Goal: Task Accomplishment & Management: Complete application form

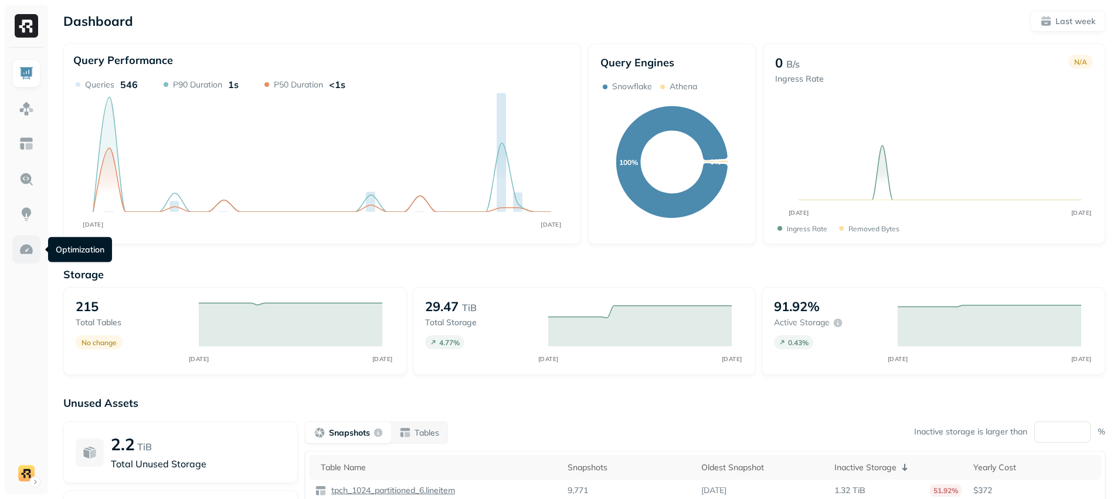
click at [29, 250] on img at bounding box center [26, 249] width 15 height 15
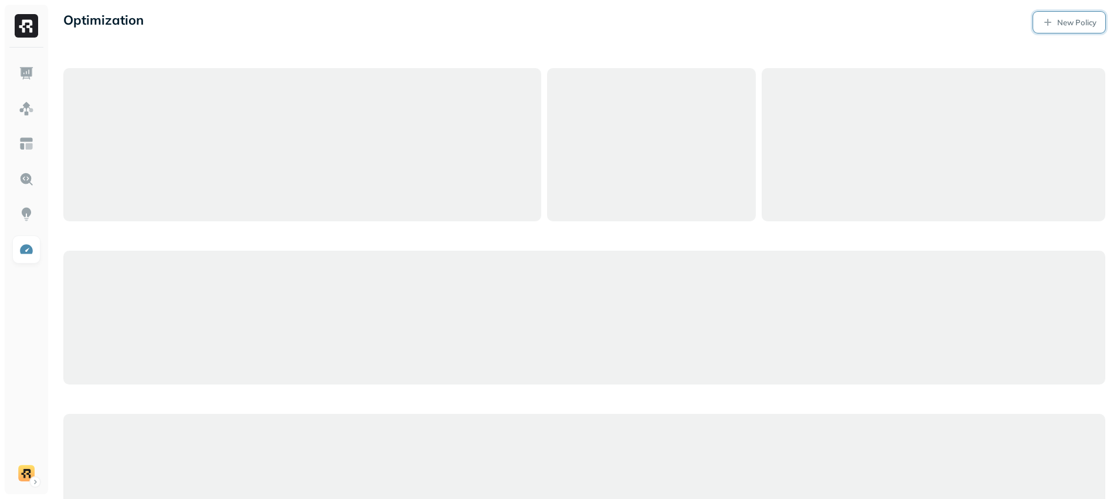
click at [1076, 18] on p "New Policy" at bounding box center [1076, 22] width 39 height 11
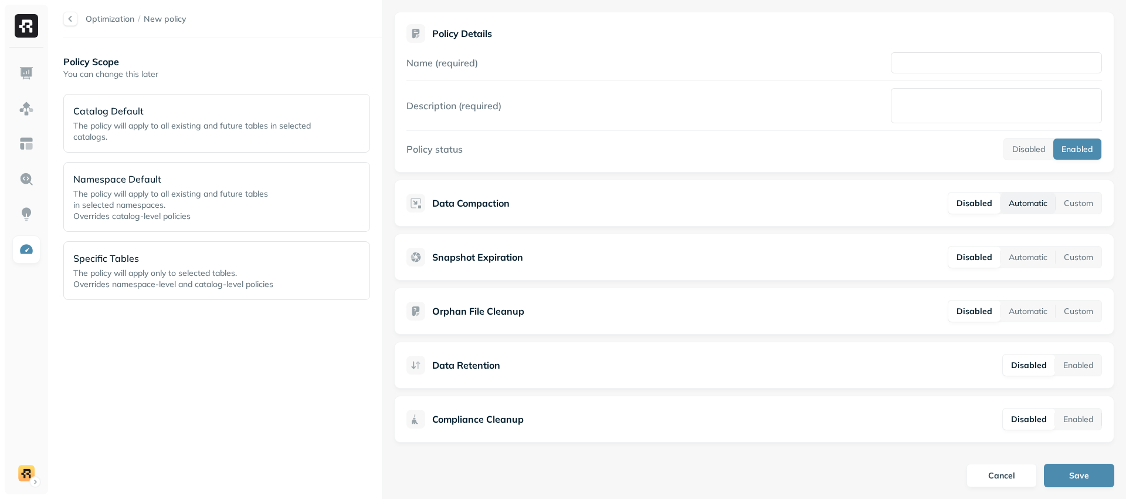
click at [1016, 208] on button "Automatic" at bounding box center [1028, 202] width 55 height 21
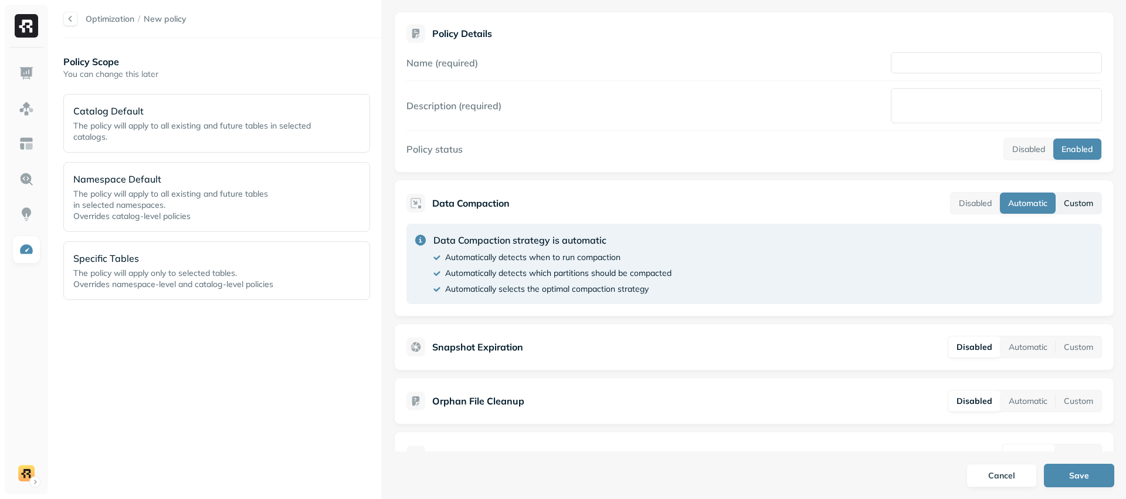
click at [1068, 200] on button "Custom" at bounding box center [1079, 202] width 46 height 21
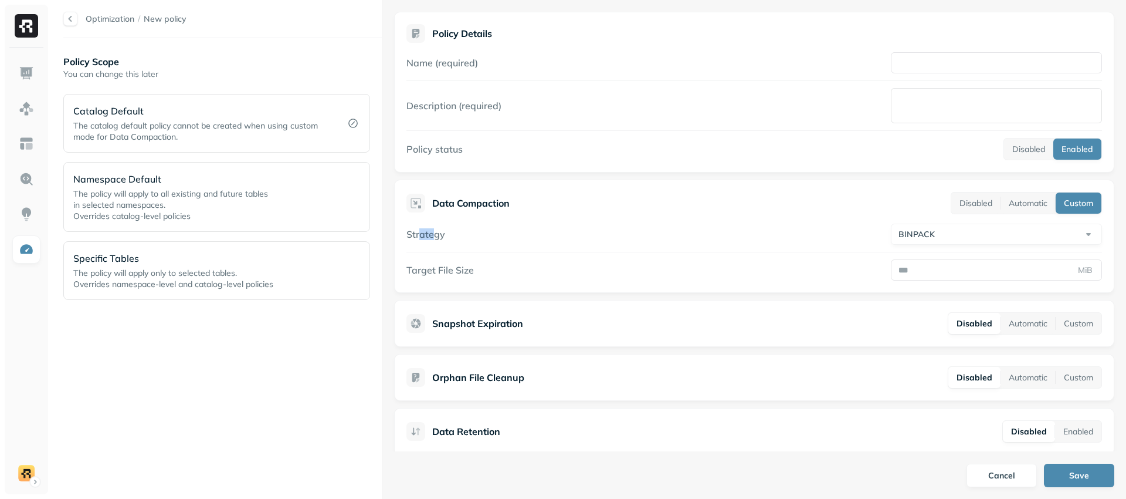
drag, startPoint x: 419, startPoint y: 234, endPoint x: 433, endPoint y: 235, distance: 14.1
click at [433, 235] on label "Strategy" at bounding box center [425, 234] width 39 height 12
click at [458, 236] on div "Strategy BINPACK ******* ****" at bounding box center [754, 233] width 696 height 21
click at [964, 232] on html "Optimization / New policy Policy Scope You can change this later Catalog Defaul…" at bounding box center [563, 249] width 1126 height 499
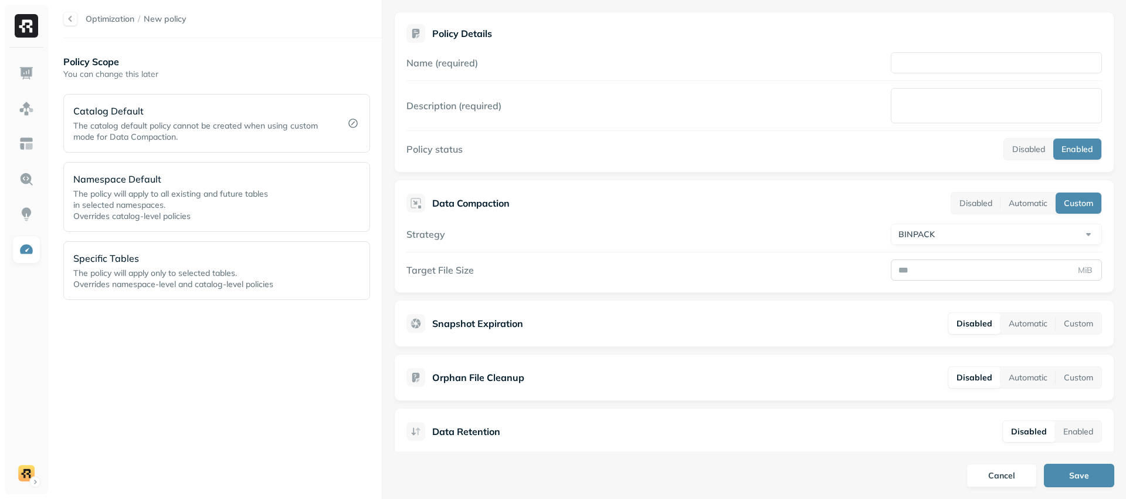
click at [944, 280] on div "Data Compaction Disabled Automatic Custom Strategy BINPACK ******* **** Target …" at bounding box center [754, 235] width 720 height 113
click at [943, 272] on input "Target File Size" at bounding box center [996, 269] width 211 height 21
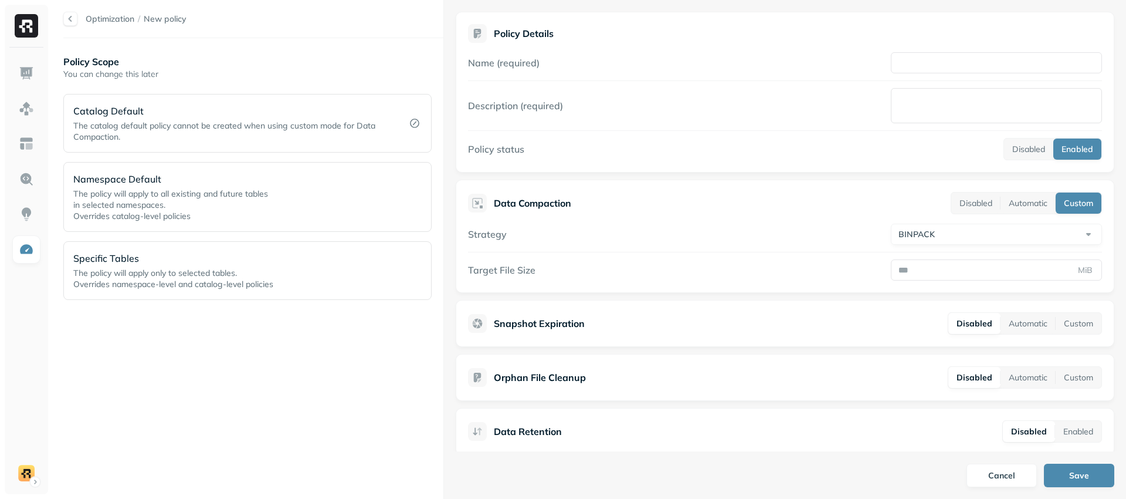
click at [443, 277] on div at bounding box center [443, 249] width 1 height 499
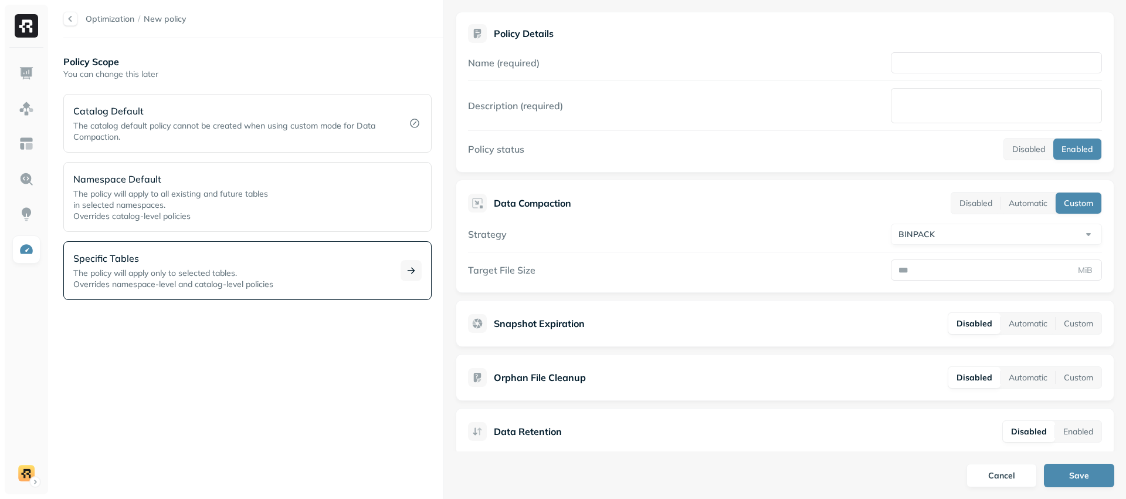
click at [275, 260] on p "Specific Tables" at bounding box center [229, 258] width 313 height 14
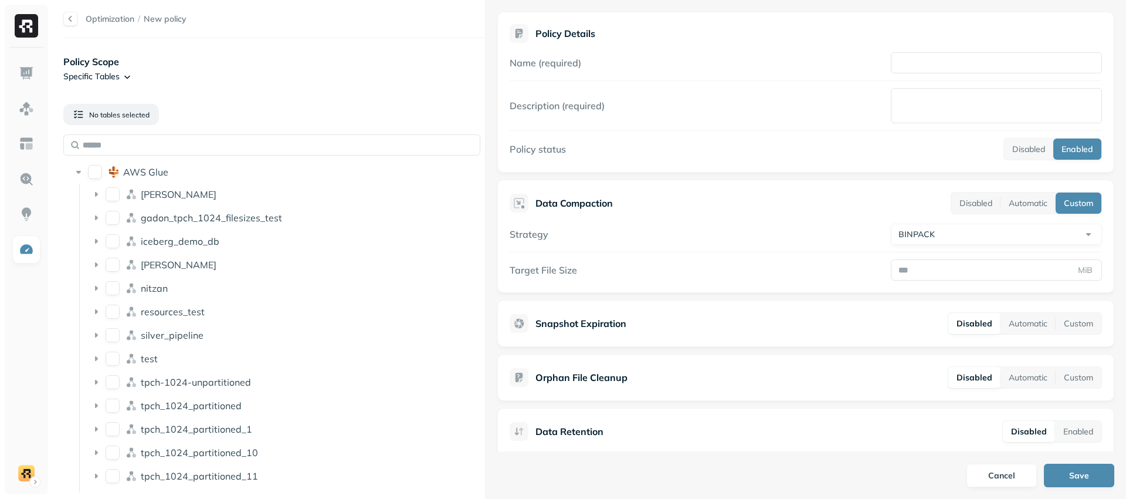
click at [485, 257] on div at bounding box center [485, 249] width 1 height 499
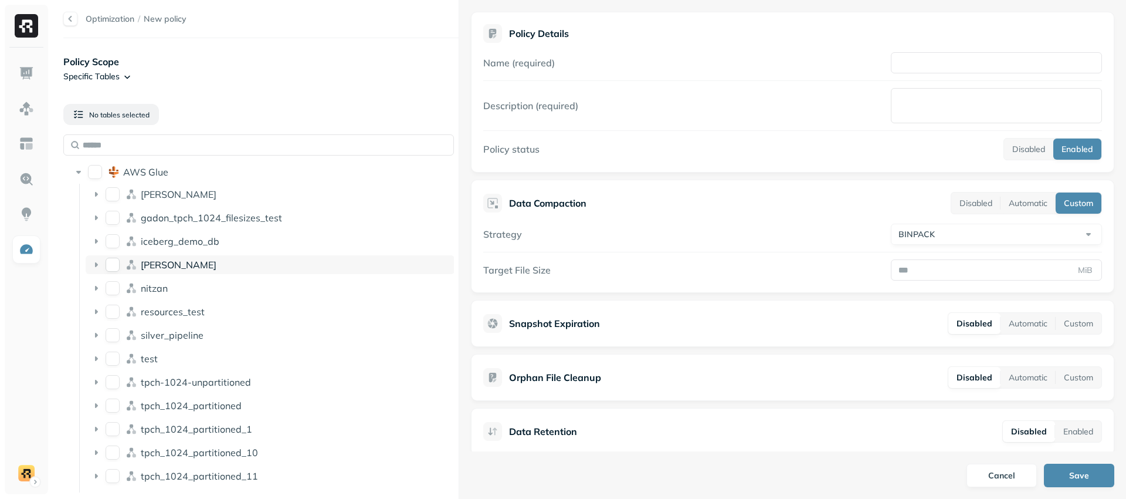
click at [114, 262] on button "lee" at bounding box center [113, 264] width 14 height 14
click at [113, 262] on button "lee" at bounding box center [113, 264] width 14 height 14
click at [111, 332] on button "silver_pipeline" at bounding box center [113, 335] width 14 height 14
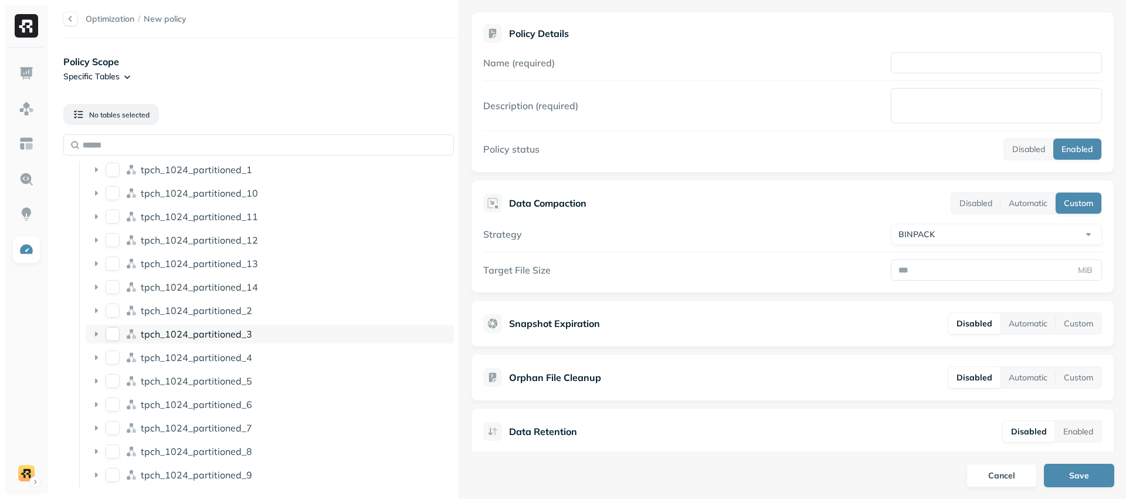
click at [111, 335] on button "tpch_1024_partitioned_3" at bounding box center [113, 334] width 14 height 14
click at [112, 335] on button "tpch_1024_partitioned_3" at bounding box center [113, 334] width 14 height 14
click at [97, 332] on icon at bounding box center [96, 334] width 12 height 12
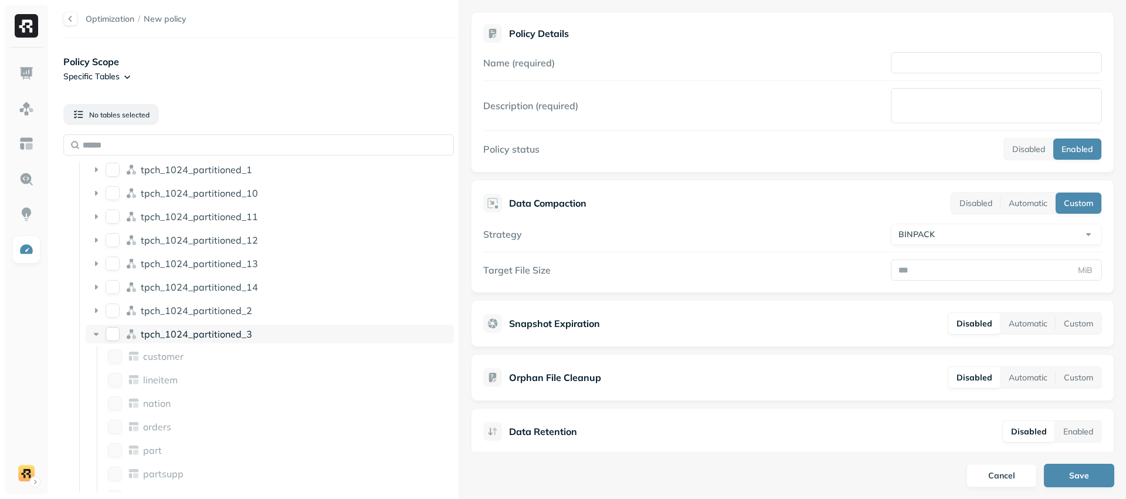
click at [97, 332] on icon at bounding box center [96, 334] width 12 height 12
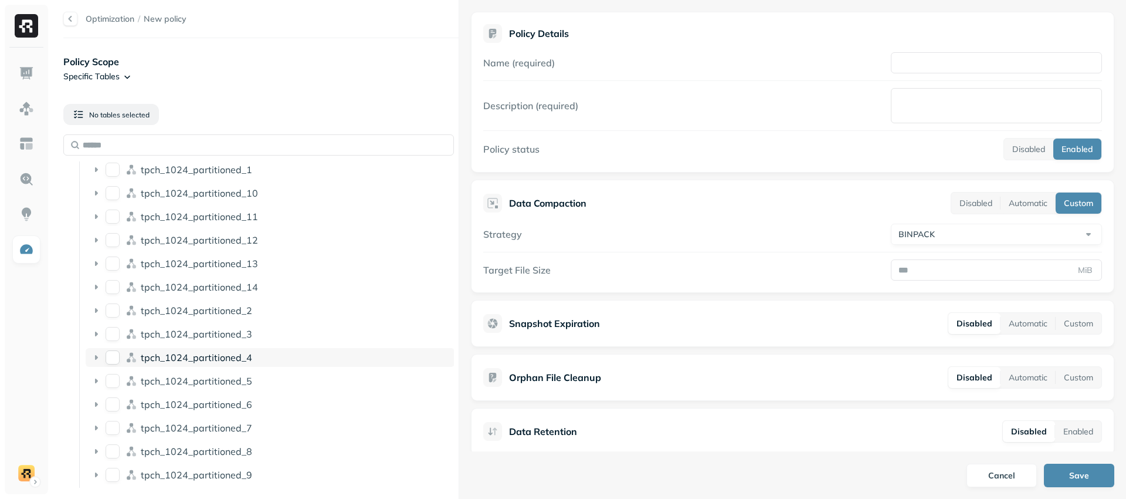
click at [99, 354] on icon at bounding box center [96, 357] width 12 height 12
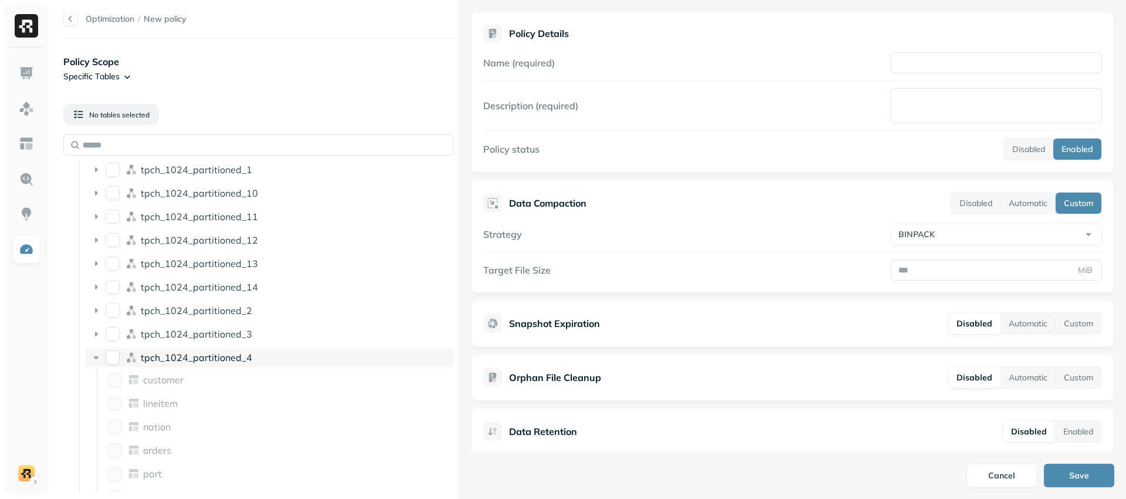
click at [99, 354] on icon at bounding box center [96, 357] width 12 height 12
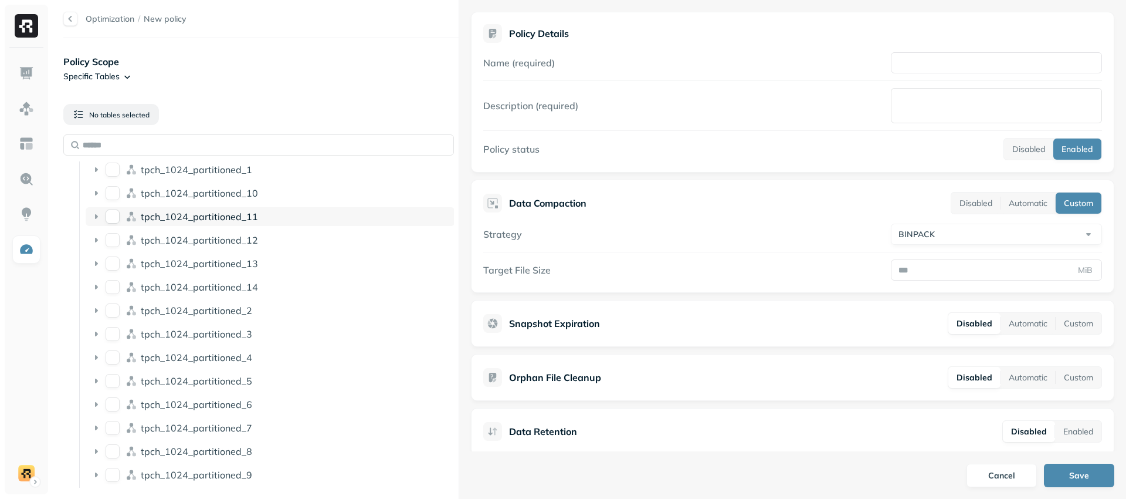
click at [93, 216] on icon at bounding box center [96, 217] width 12 height 12
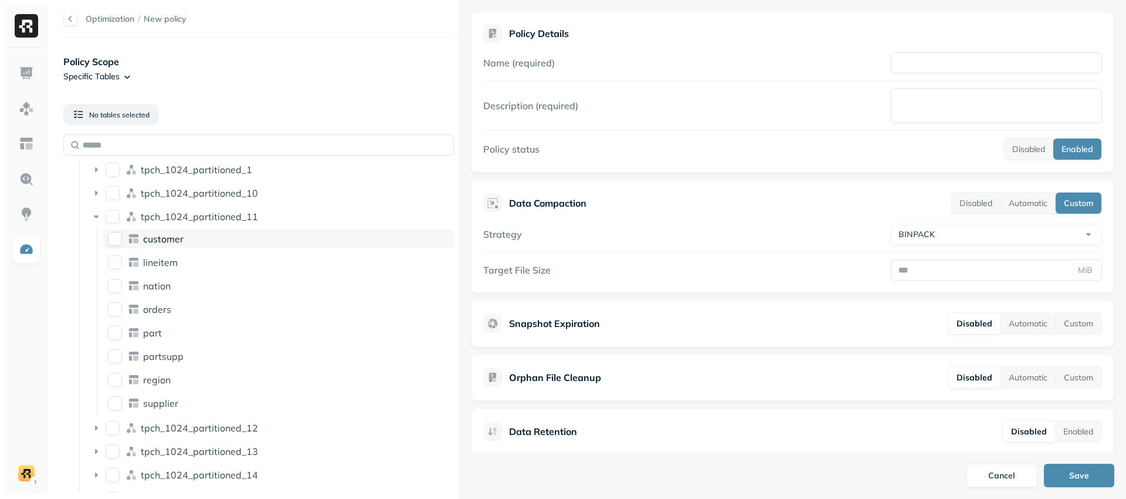
click at [118, 239] on button "customer" at bounding box center [115, 239] width 14 height 14
click at [116, 267] on button "lineitem" at bounding box center [115, 262] width 14 height 14
click at [1003, 238] on html "Optimization / New policy Policy Scope Specific Tables Will apply to 2 table s …" at bounding box center [563, 249] width 1126 height 499
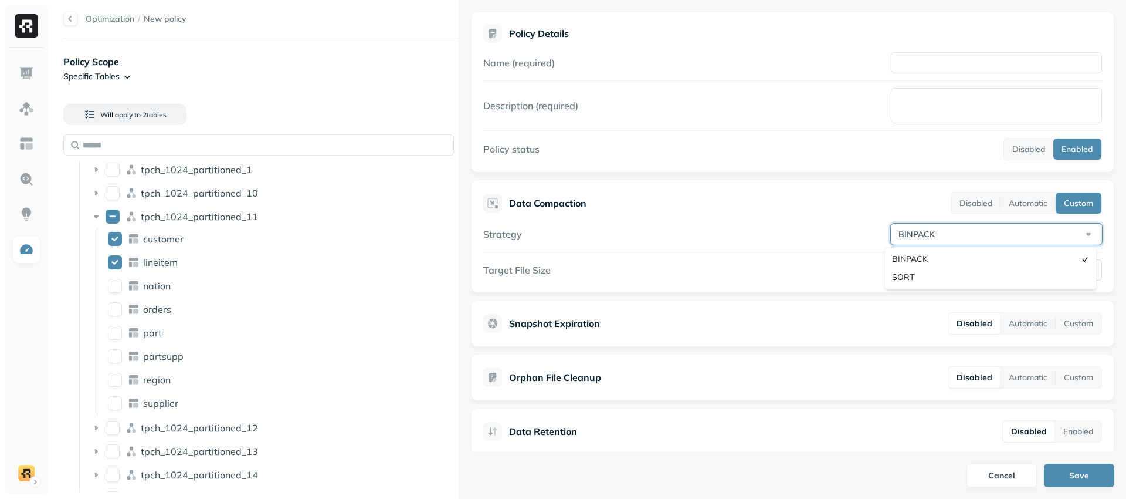
select select "****"
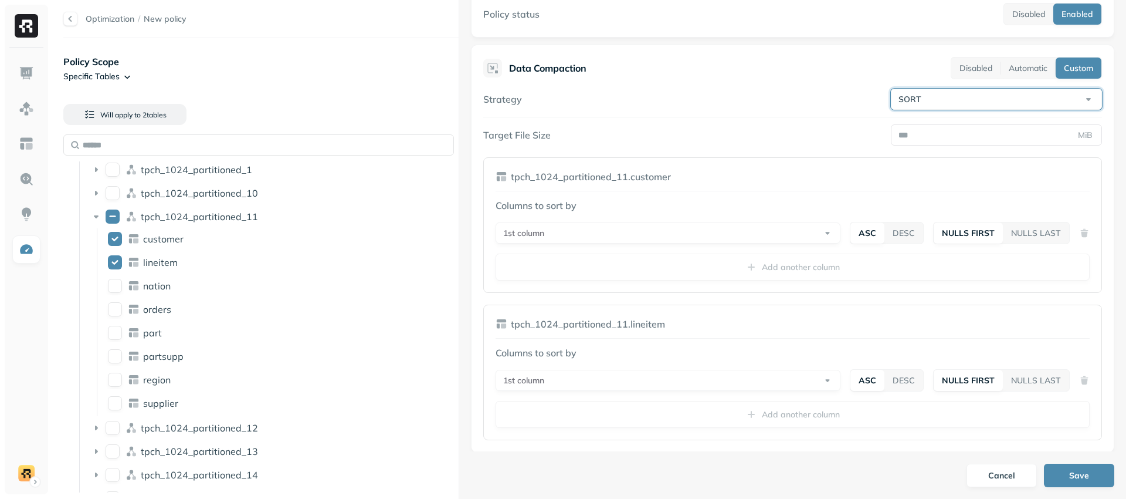
scroll to position [136, 0]
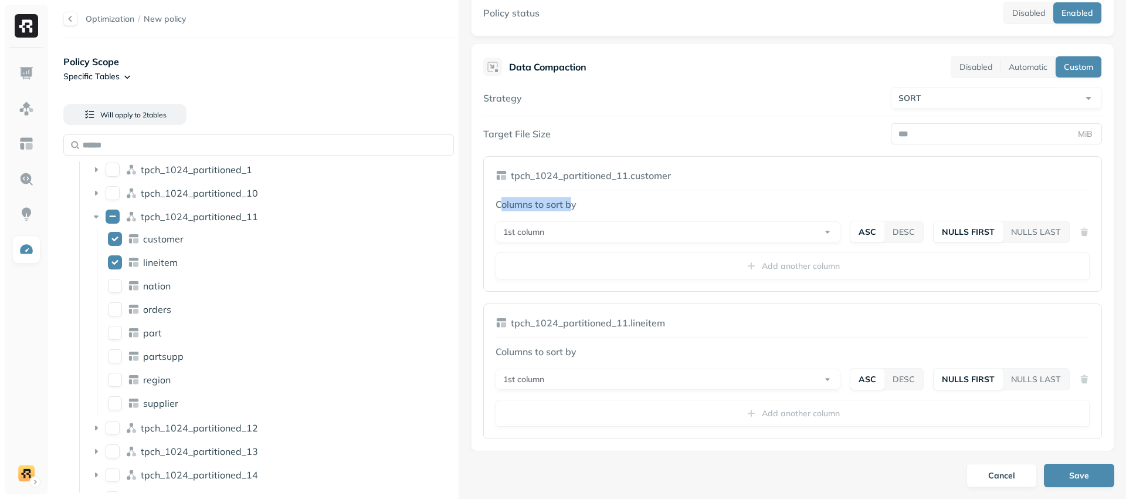
drag, startPoint x: 558, startPoint y: 204, endPoint x: 500, endPoint y: 205, distance: 58.7
click at [500, 205] on p "Columns to sort by" at bounding box center [793, 204] width 594 height 14
click at [533, 208] on p "Columns to sort by" at bounding box center [793, 204] width 594 height 14
click at [709, 269] on div "Columns to sort by 1st column ASC DESC NULLS FIRST NULLS LAST Add another column" at bounding box center [793, 238] width 594 height 82
click at [803, 267] on div "Columns to sort by 1st column ASC DESC NULLS FIRST NULLS LAST Add another column" at bounding box center [793, 238] width 594 height 82
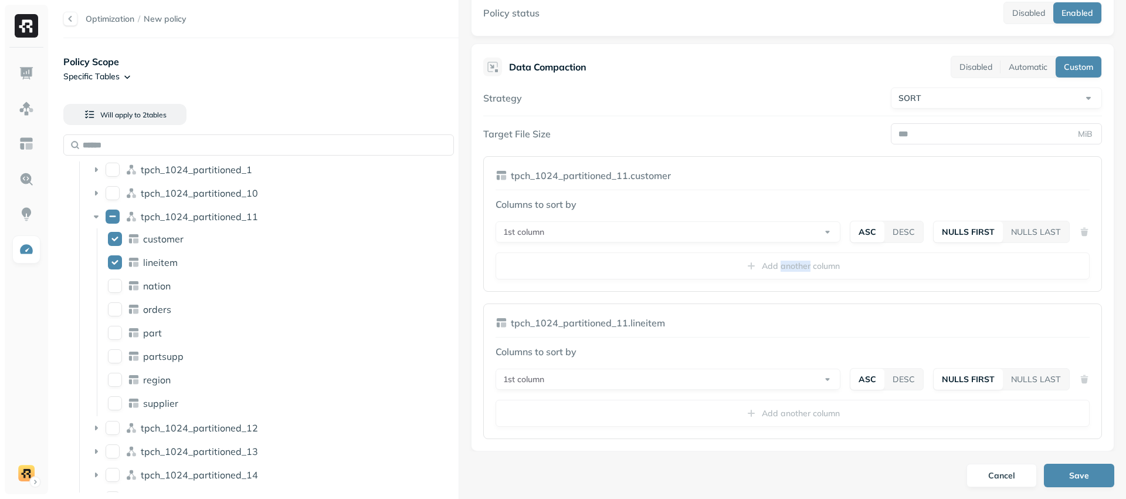
click at [803, 267] on div "Columns to sort by 1st column ASC DESC NULLS FIRST NULLS LAST Add another column" at bounding box center [793, 238] width 594 height 82
drag, startPoint x: 828, startPoint y: 257, endPoint x: 840, endPoint y: 259, distance: 13.0
click at [828, 257] on div "Columns to sort by 1st column ASC DESC NULLS FIRST NULLS LAST Add another column" at bounding box center [793, 238] width 594 height 82
click at [1037, 232] on button "NULLS LAST" at bounding box center [1036, 231] width 66 height 21
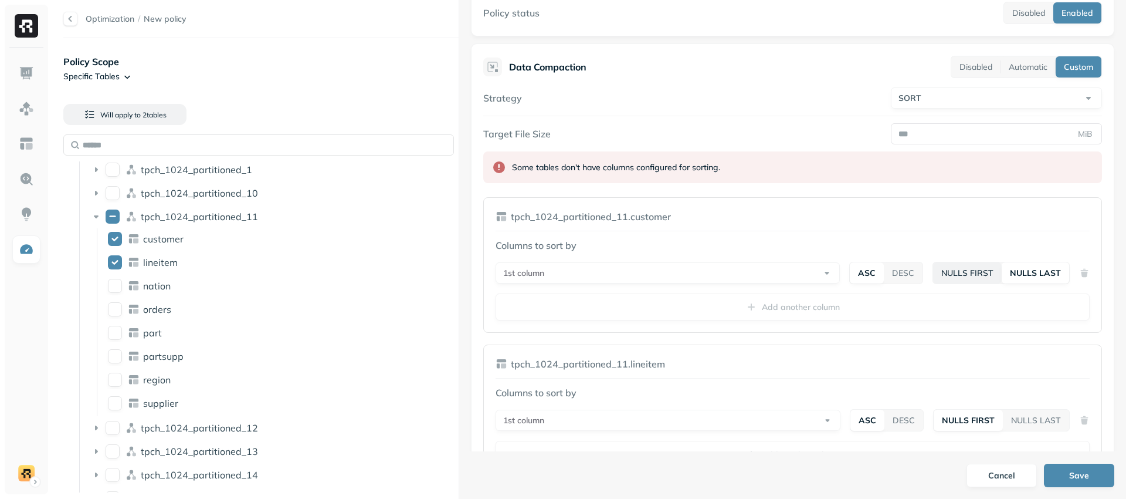
click at [945, 274] on button "NULLS FIRST" at bounding box center [967, 272] width 69 height 21
click at [901, 273] on button "DESC" at bounding box center [903, 272] width 39 height 21
click at [851, 274] on button "ASC" at bounding box center [867, 272] width 33 height 21
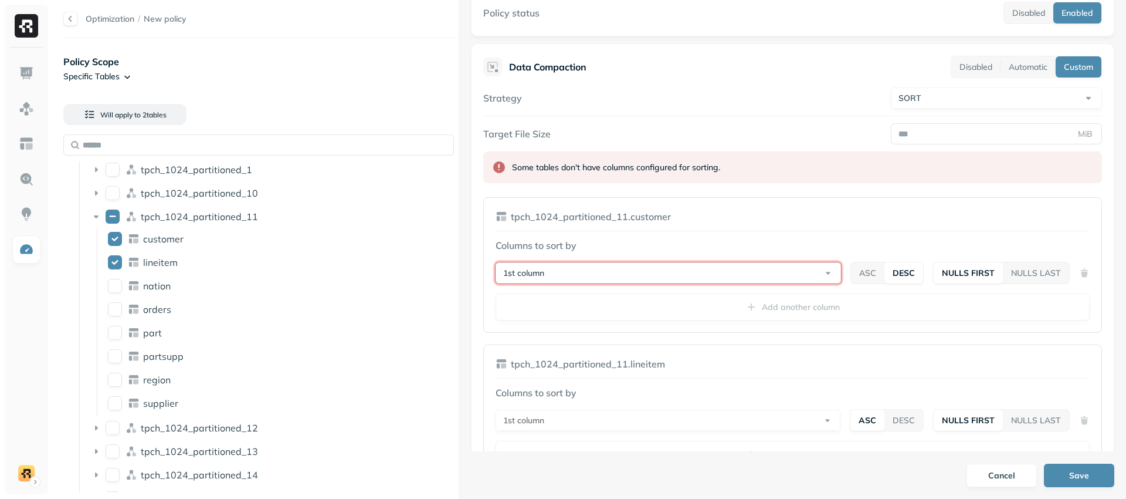
click at [790, 272] on button "1st column" at bounding box center [668, 272] width 345 height 21
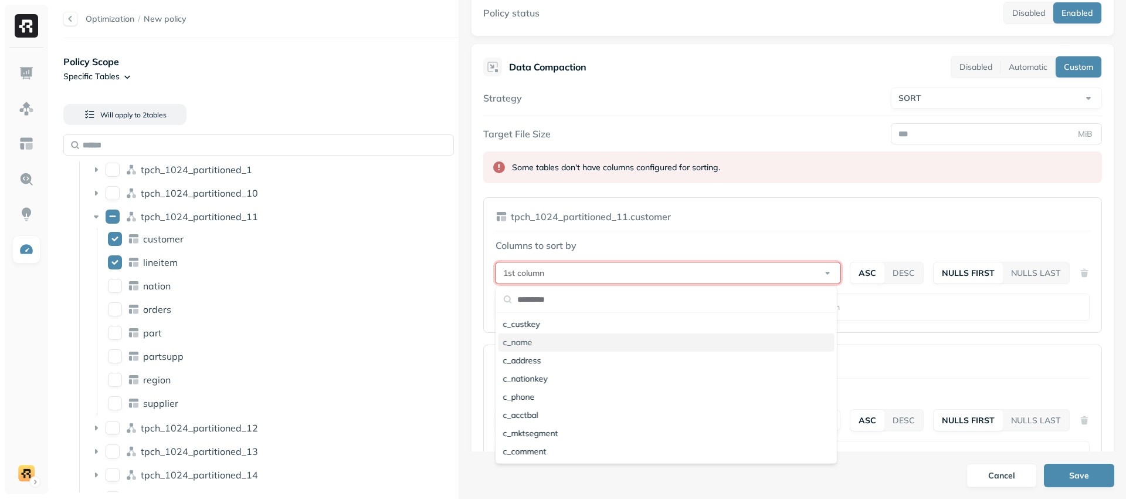
click at [671, 341] on div "c_name" at bounding box center [667, 342] width 336 height 18
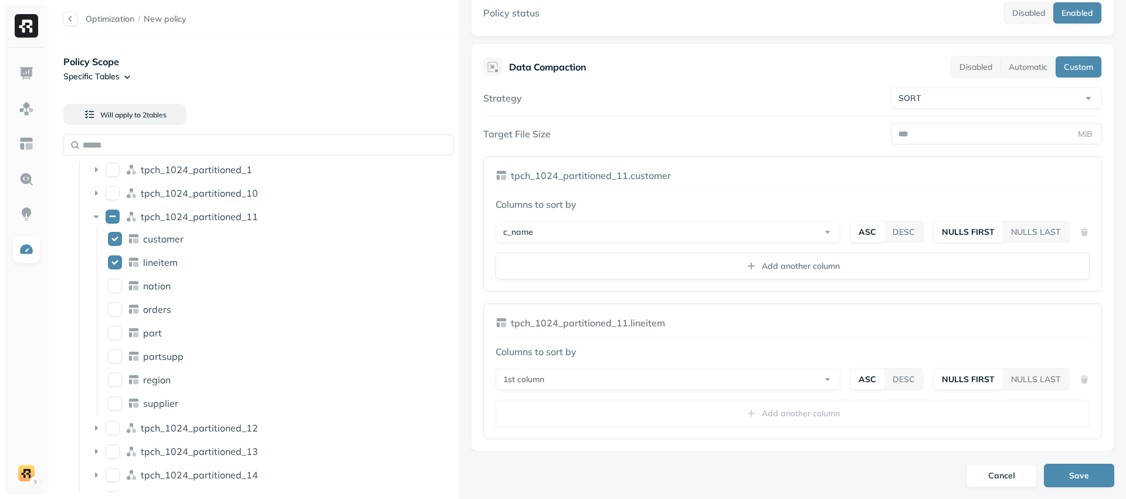
click at [771, 283] on div "tpch_1024_partitioned_11.customer Columns to sort by c_name ASC DESC NULLS FIRS…" at bounding box center [792, 223] width 619 height 135
drag, startPoint x: 776, startPoint y: 271, endPoint x: 764, endPoint y: 323, distance: 53.5
click at [775, 272] on button "Add another column" at bounding box center [793, 265] width 594 height 27
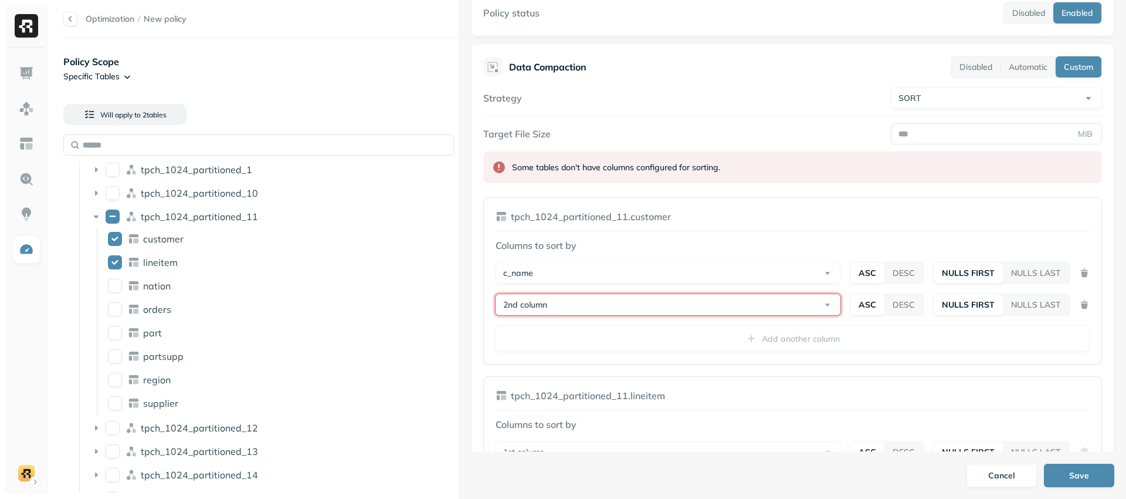
click at [822, 304] on button "2nd column" at bounding box center [668, 304] width 345 height 21
click at [738, 420] on div "c_phone" at bounding box center [667, 428] width 336 height 18
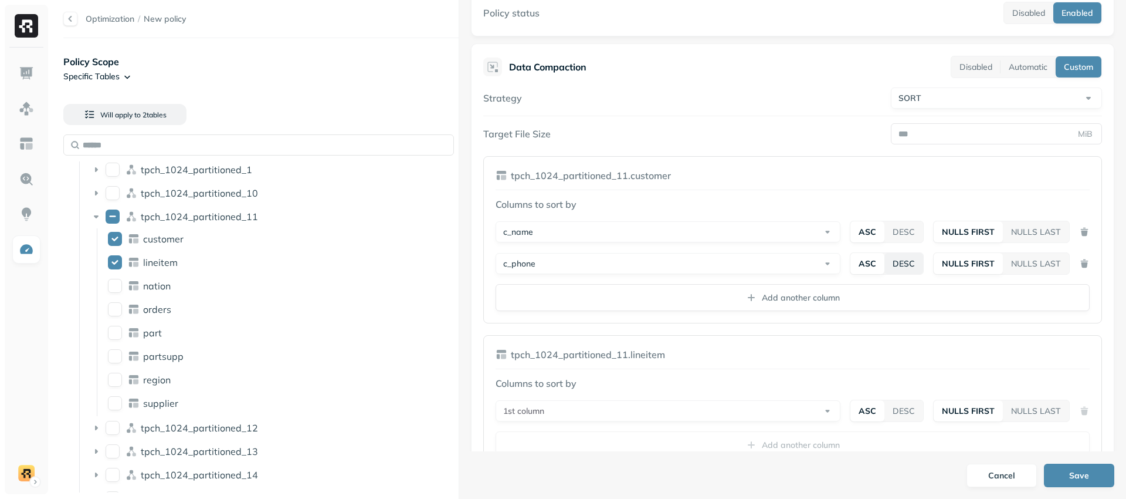
click at [896, 266] on button "DESC" at bounding box center [903, 263] width 39 height 21
click at [1016, 255] on button "NULLS LAST" at bounding box center [1036, 263] width 66 height 21
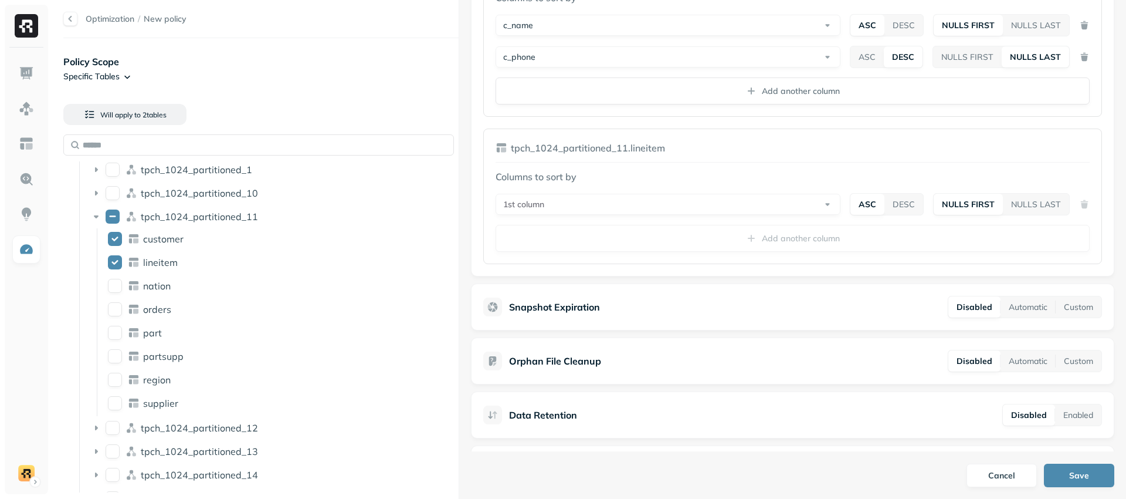
scroll to position [355, 0]
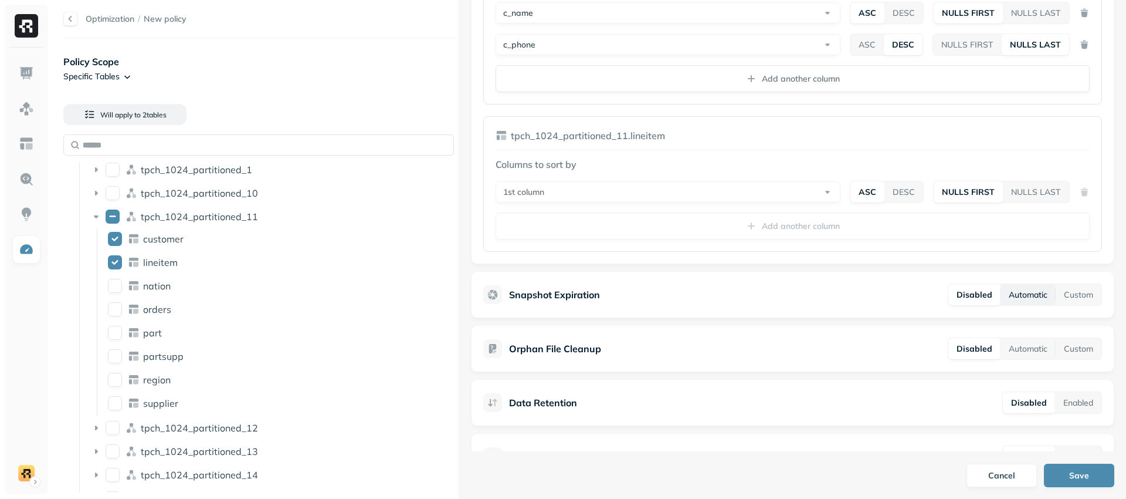
click at [1010, 303] on button "Automatic" at bounding box center [1028, 294] width 55 height 21
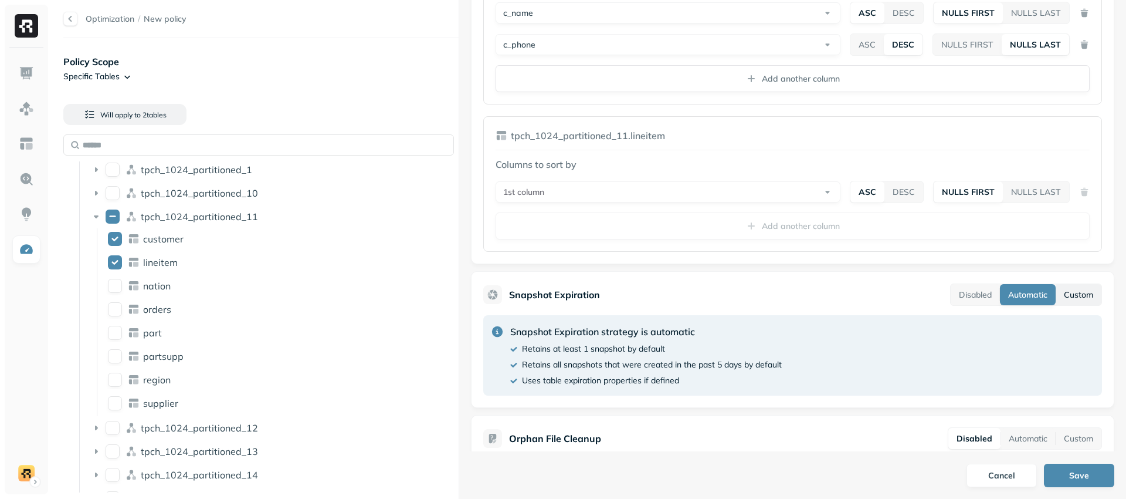
click at [1069, 296] on button "Custom" at bounding box center [1079, 294] width 46 height 21
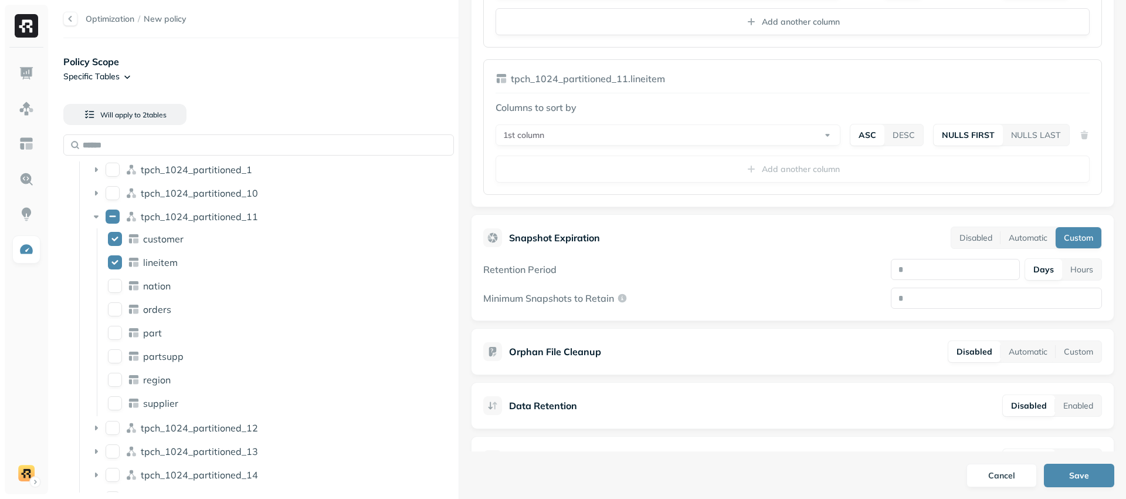
scroll to position [414, 0]
click at [1077, 269] on button "Hours" at bounding box center [1081, 266] width 39 height 21
click at [1048, 269] on button "Days" at bounding box center [1044, 266] width 36 height 21
click at [1067, 268] on button "Hours" at bounding box center [1081, 266] width 39 height 21
click at [1041, 272] on button "Days" at bounding box center [1044, 266] width 36 height 21
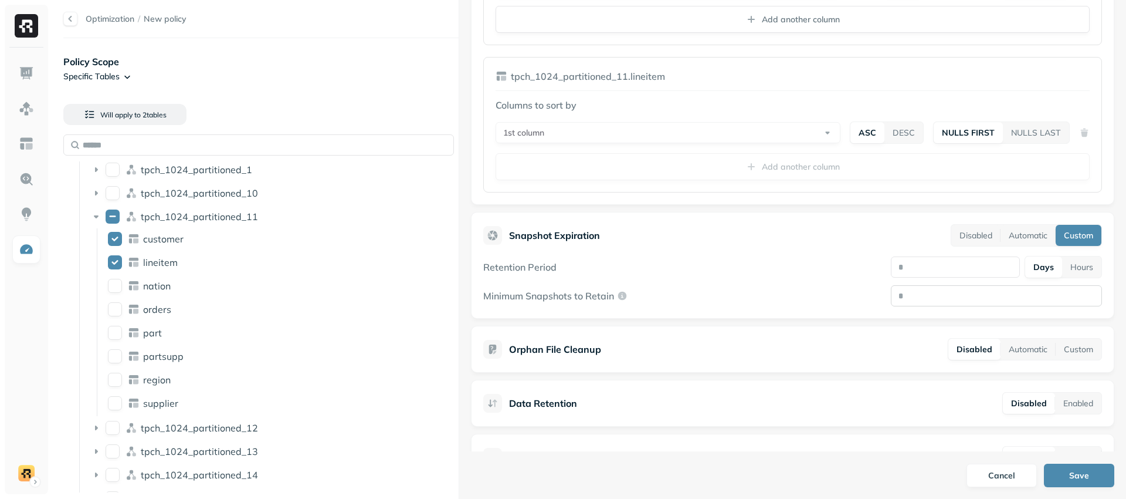
click at [1003, 290] on input "Minimum Snapshots to Retain" at bounding box center [996, 295] width 211 height 21
click at [800, 296] on div "Minimum Snapshots to Retain" at bounding box center [792, 295] width 619 height 21
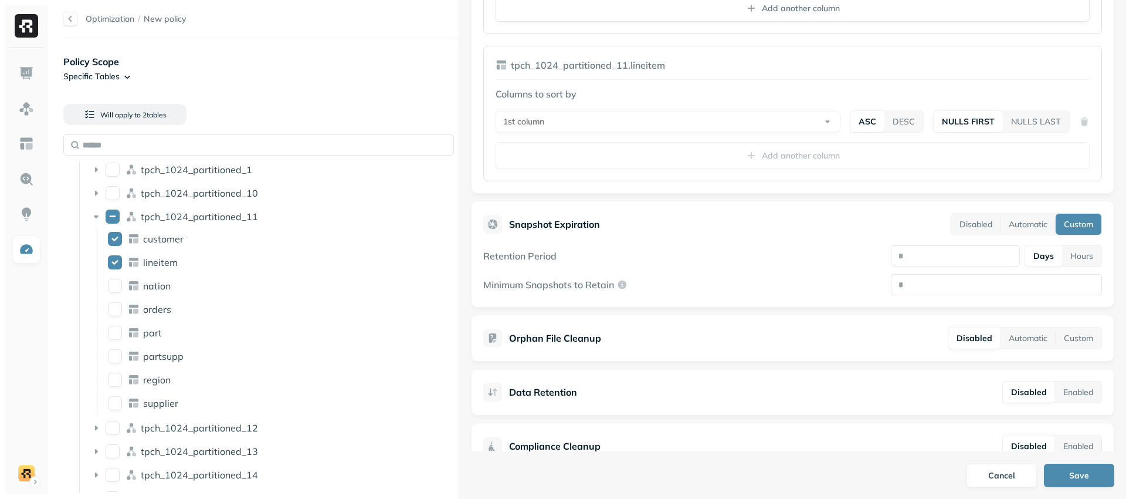
scroll to position [435, 0]
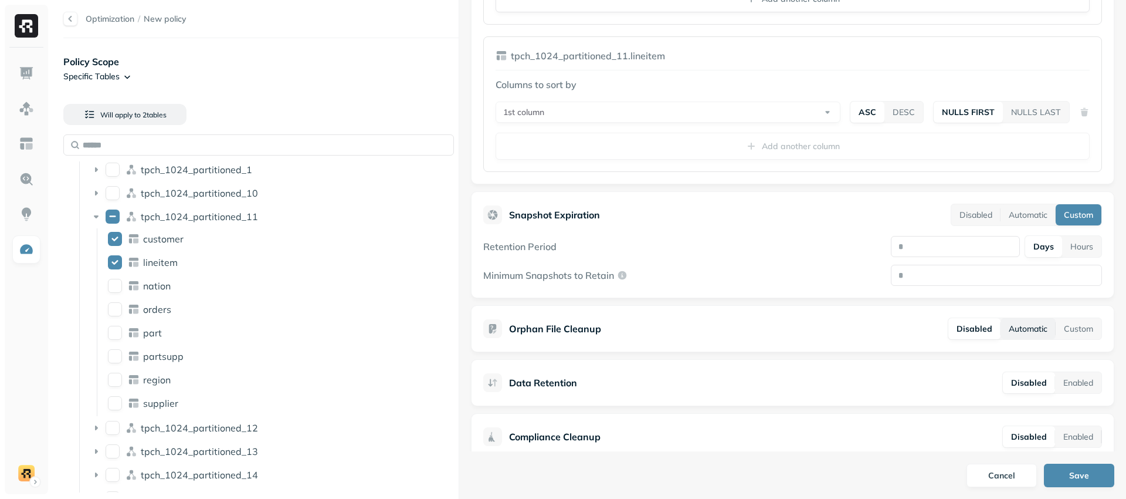
click at [1016, 331] on button "Automatic" at bounding box center [1028, 328] width 55 height 21
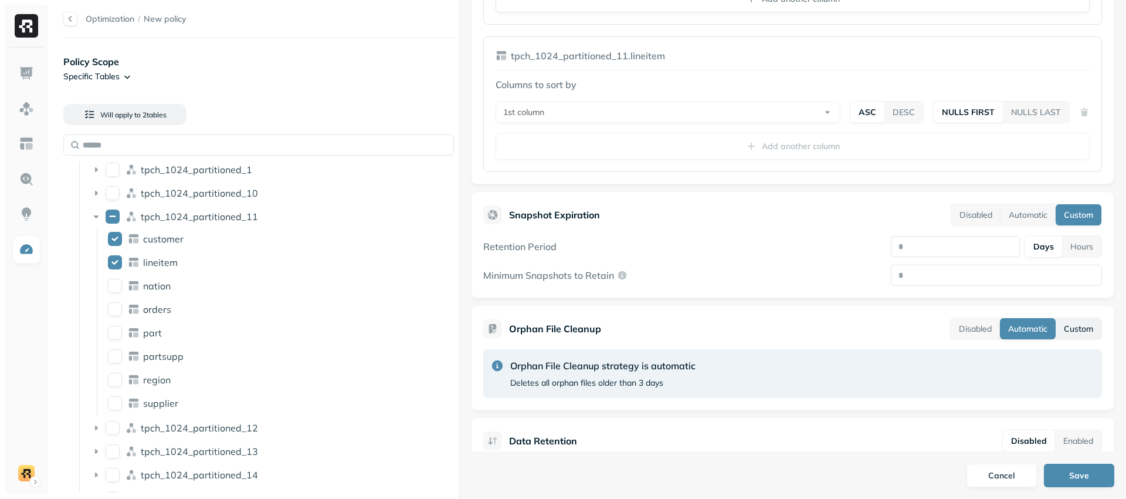
click at [1072, 332] on button "Custom" at bounding box center [1079, 328] width 46 height 21
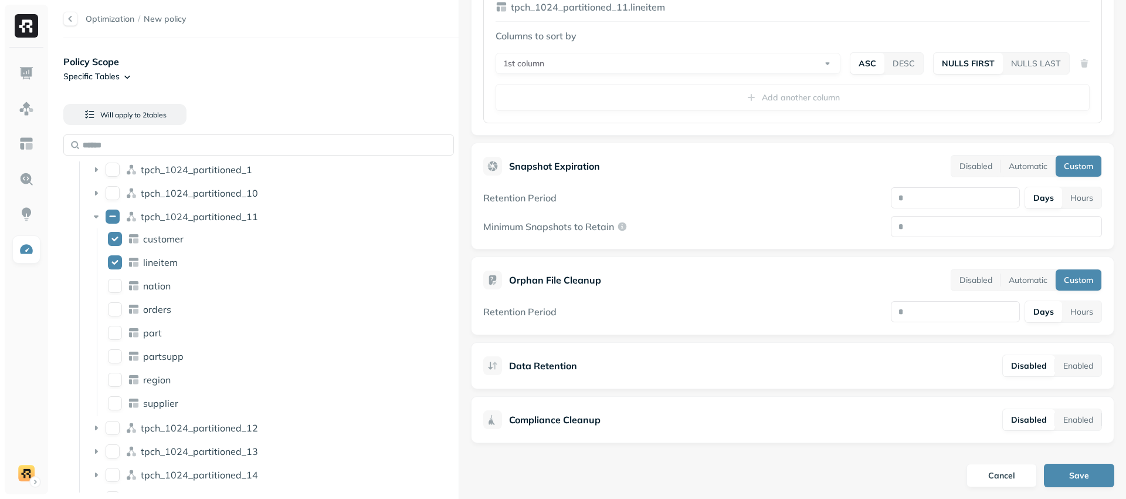
scroll to position [487, 0]
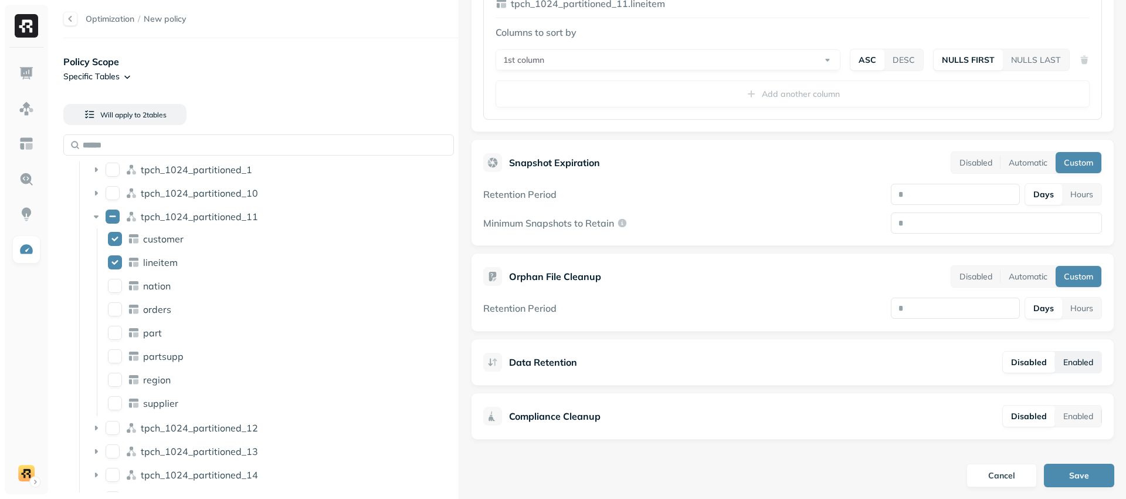
click at [1055, 362] on button "Enabled" at bounding box center [1078, 361] width 46 height 21
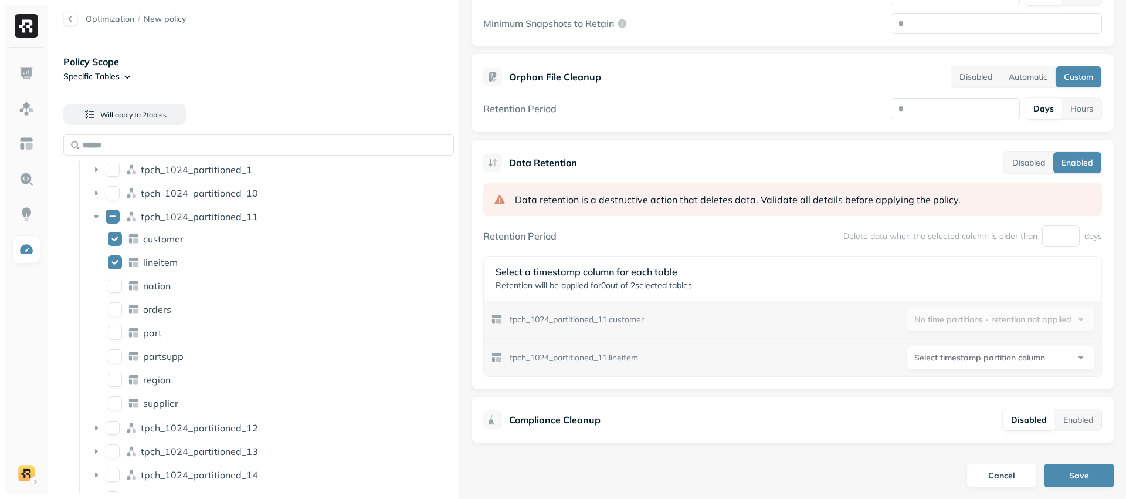
scroll to position [690, 0]
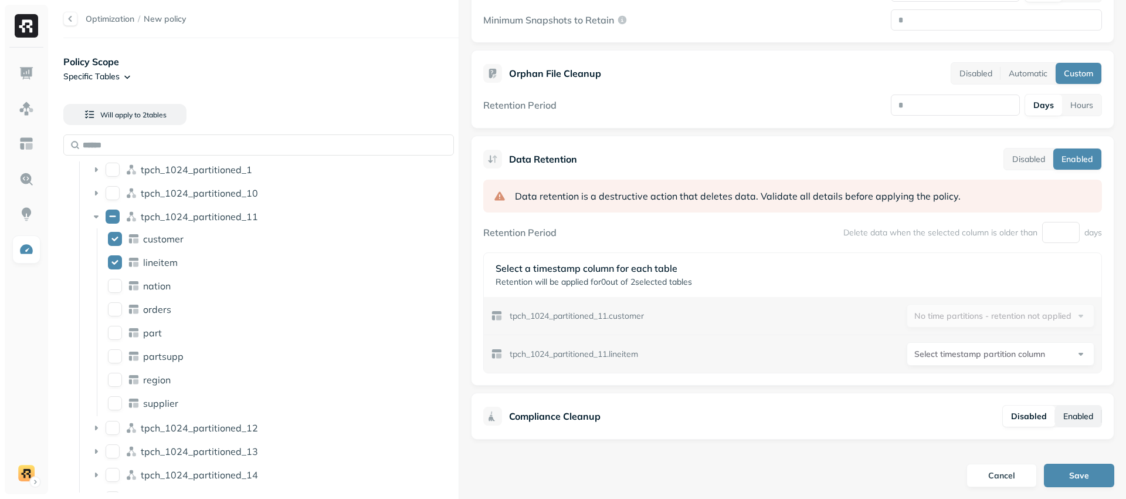
click at [1066, 413] on button "Enabled" at bounding box center [1078, 415] width 46 height 21
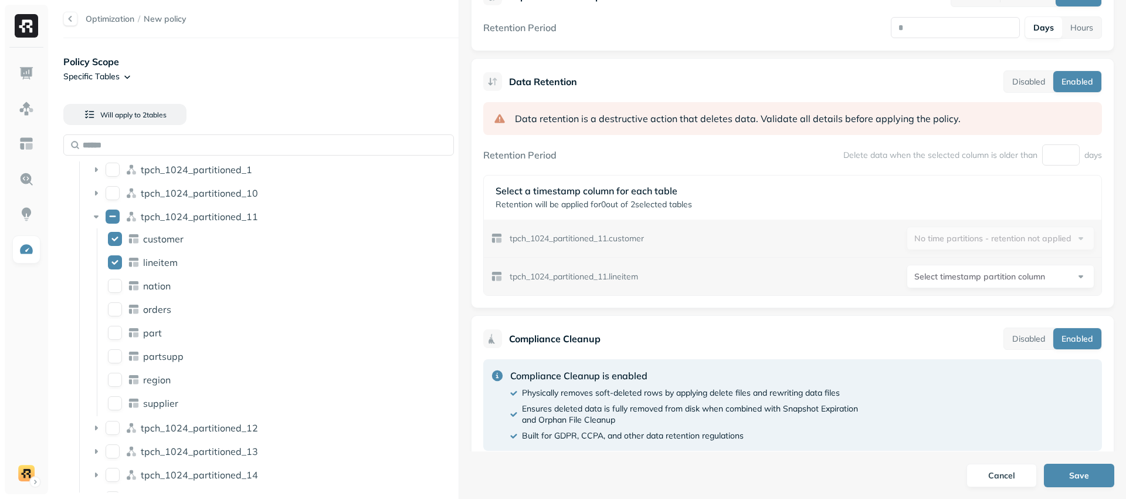
scroll to position [791, 0]
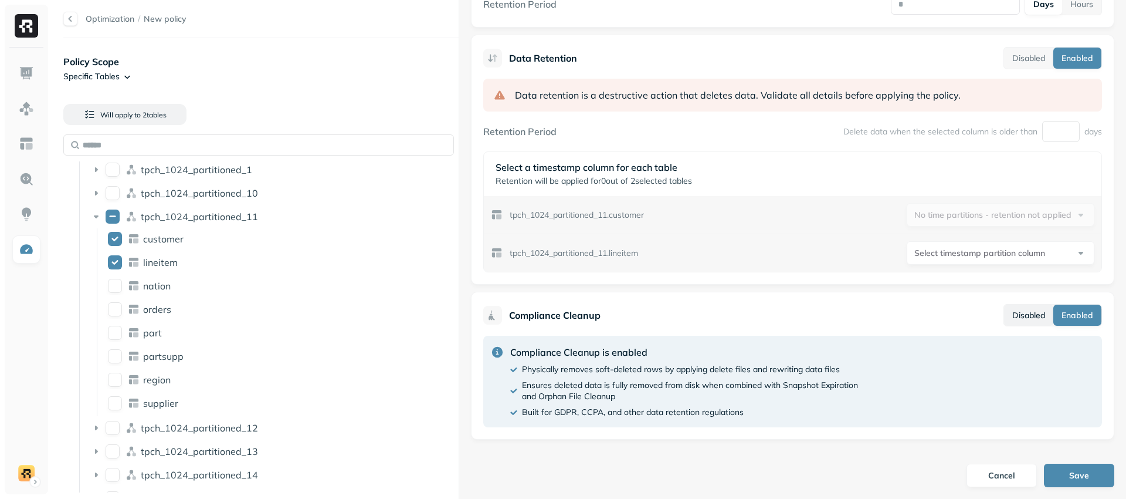
click at [1025, 316] on button "Disabled" at bounding box center [1028, 314] width 49 height 21
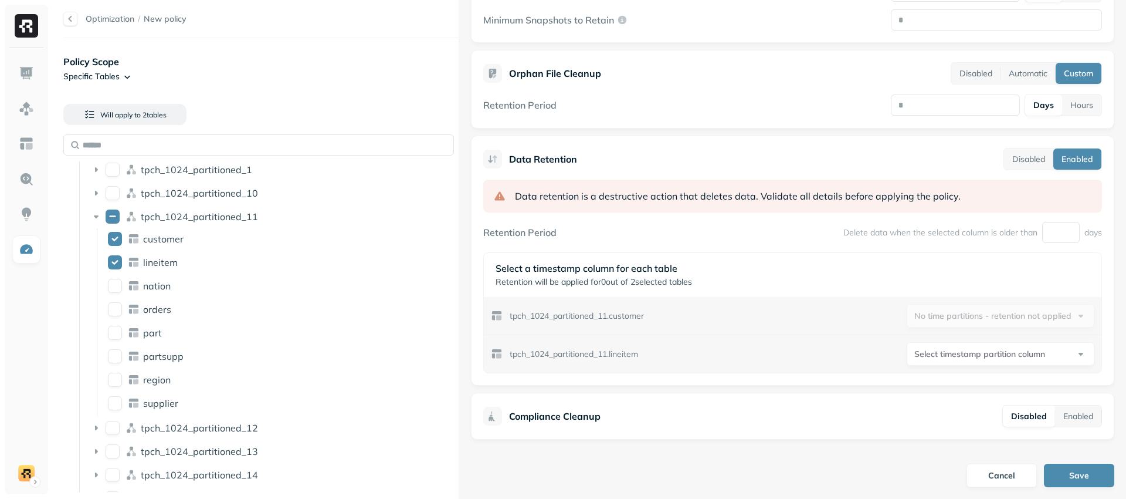
click at [1019, 158] on button "Disabled" at bounding box center [1028, 158] width 49 height 21
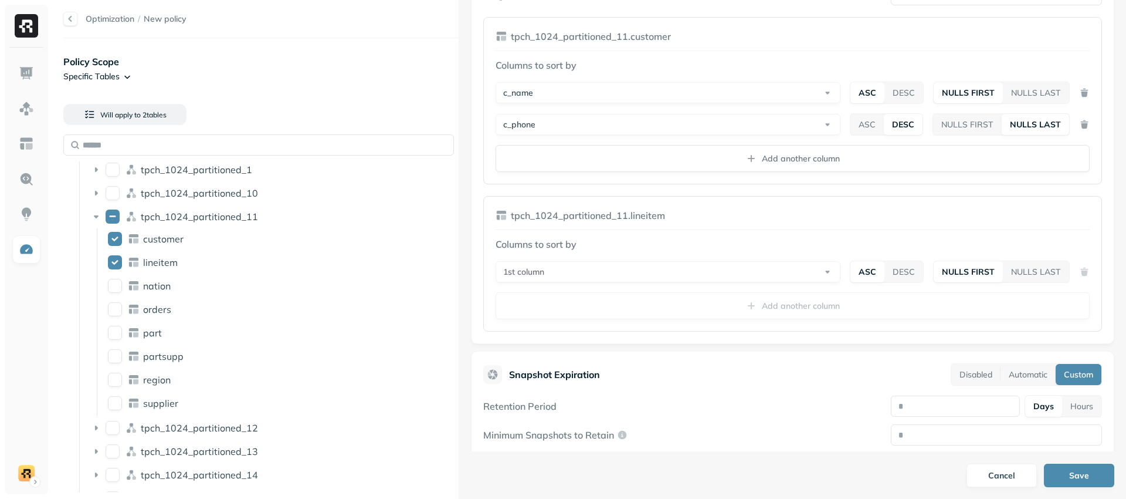
scroll to position [276, 0]
drag, startPoint x: 501, startPoint y: 243, endPoint x: 603, endPoint y: 245, distance: 102.7
click at [603, 245] on p "Columns to sort by" at bounding box center [793, 243] width 594 height 14
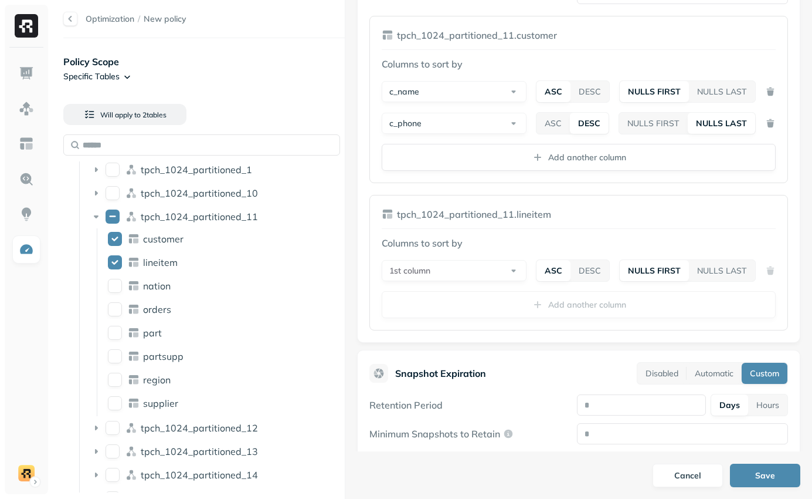
click at [493, 255] on div "Columns to sort by 1st column ASC DESC NULLS FIRST NULLS LAST Add another column" at bounding box center [579, 277] width 394 height 82
